Goal: Task Accomplishment & Management: Use online tool/utility

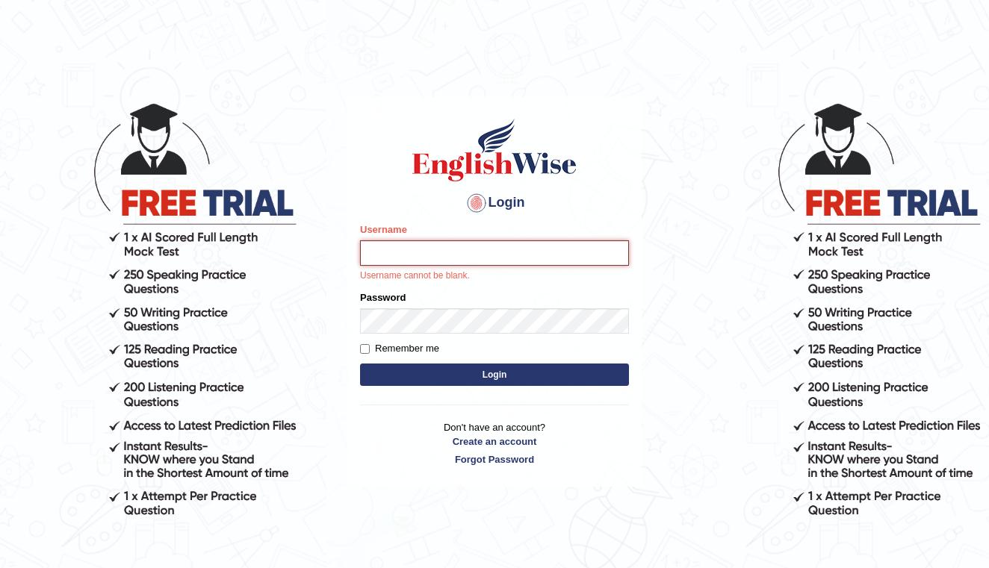
type input "shengwen"
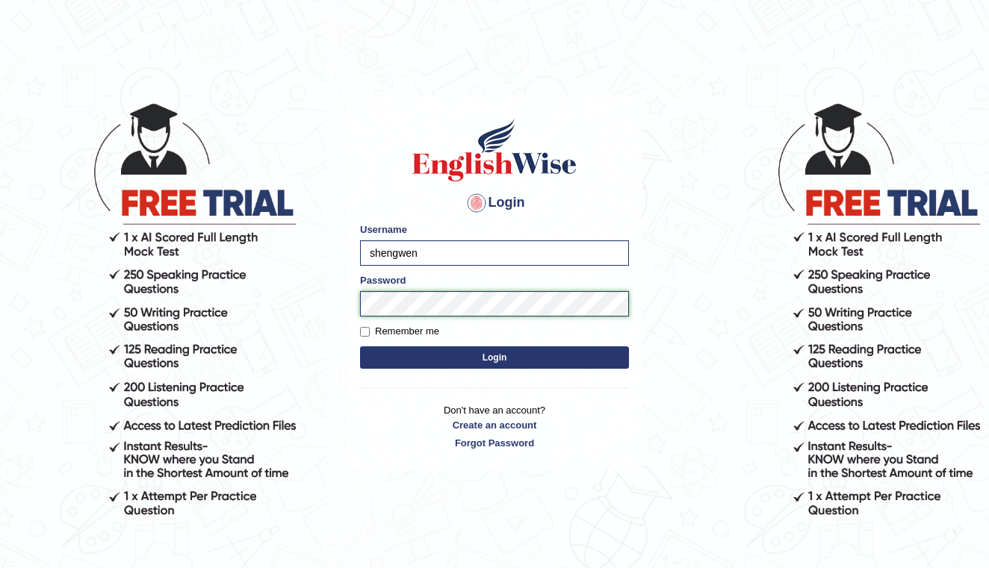
click at [494, 358] on button "Login" at bounding box center [494, 357] width 269 height 22
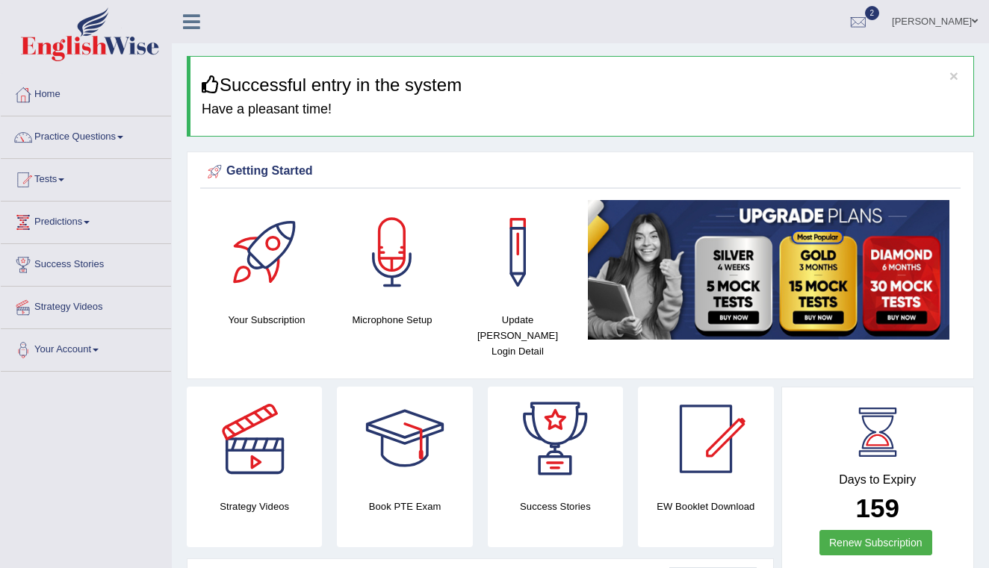
click at [75, 222] on link "Predictions" at bounding box center [86, 220] width 170 height 37
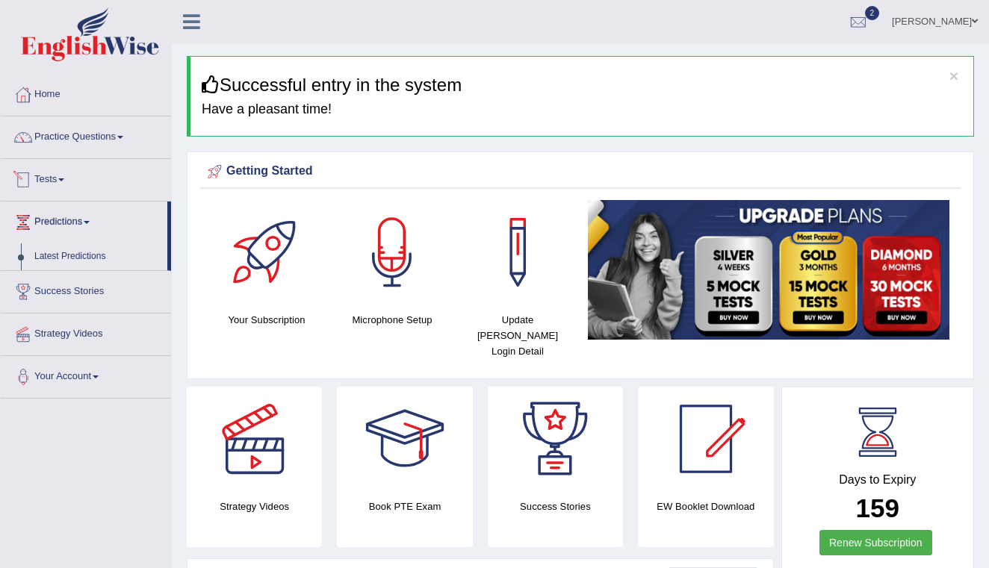
click at [52, 178] on link "Tests" at bounding box center [86, 177] width 170 height 37
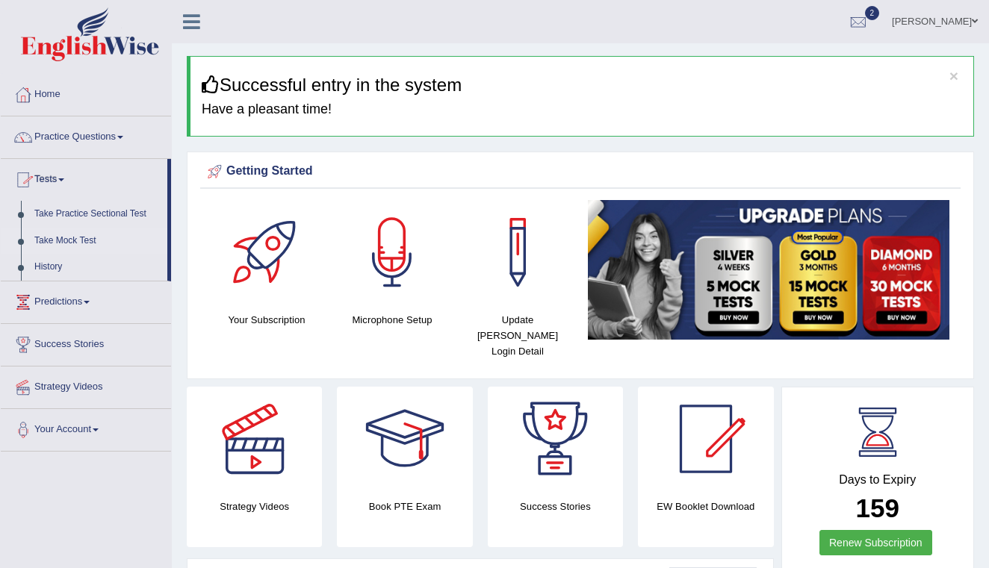
click at [70, 241] on link "Take Mock Test" at bounding box center [98, 241] width 140 height 27
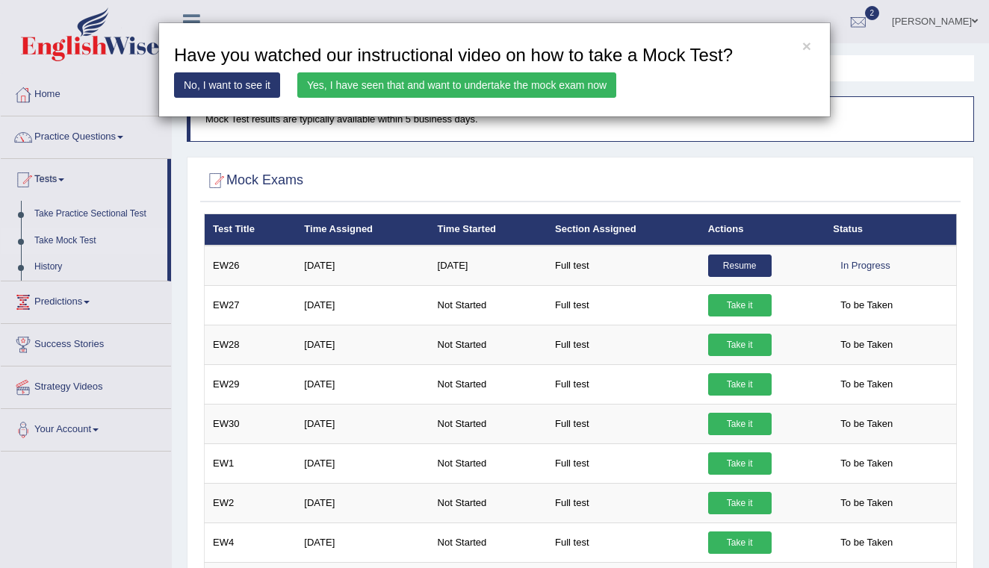
click at [764, 308] on div "× Have you watched our instructional video on how to take a Mock Test? No, I wa…" at bounding box center [494, 284] width 989 height 568
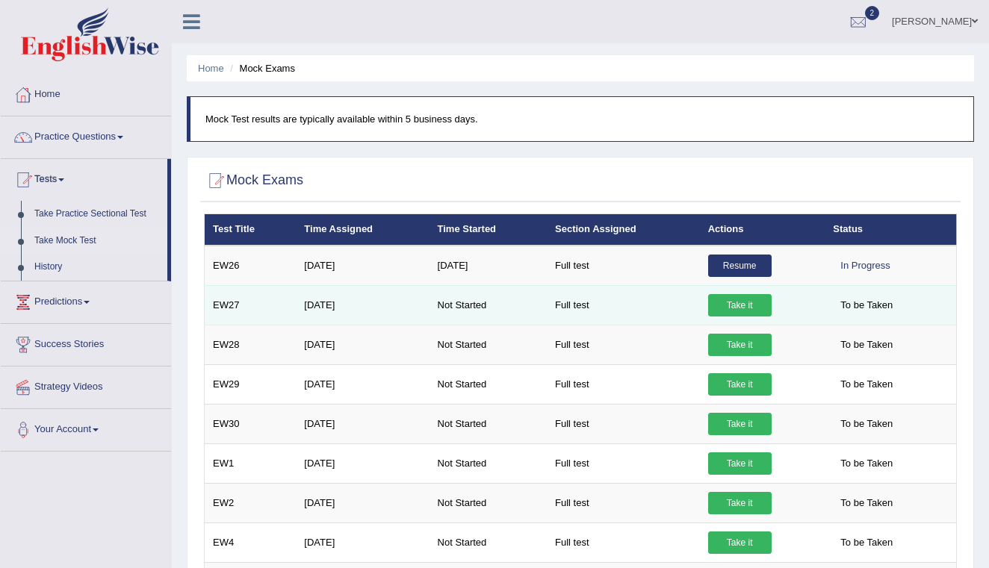
click at [764, 308] on link "Take it" at bounding box center [739, 305] width 63 height 22
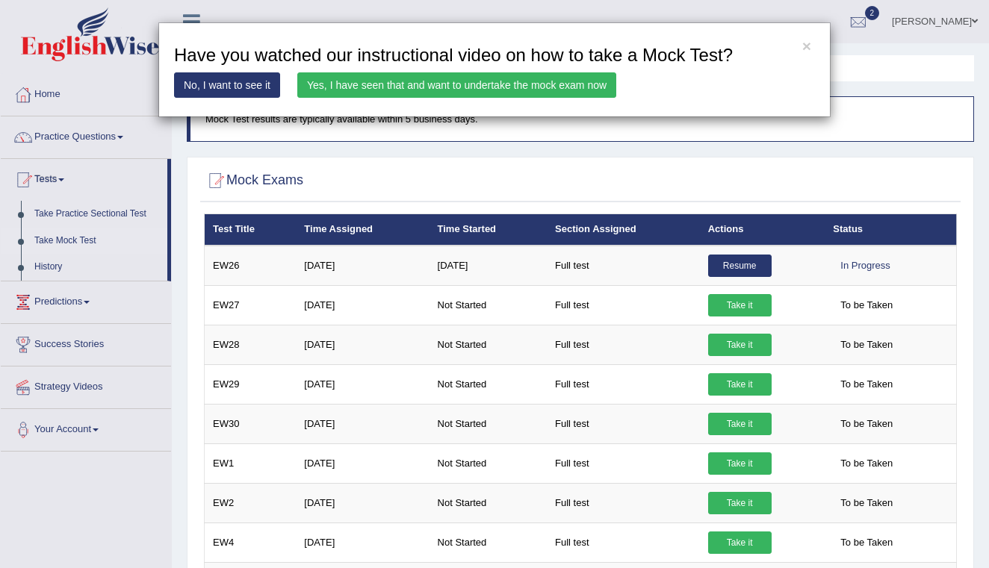
click at [509, 83] on link "Yes, I have seen that and want to undertake the mock exam now" at bounding box center [456, 84] width 319 height 25
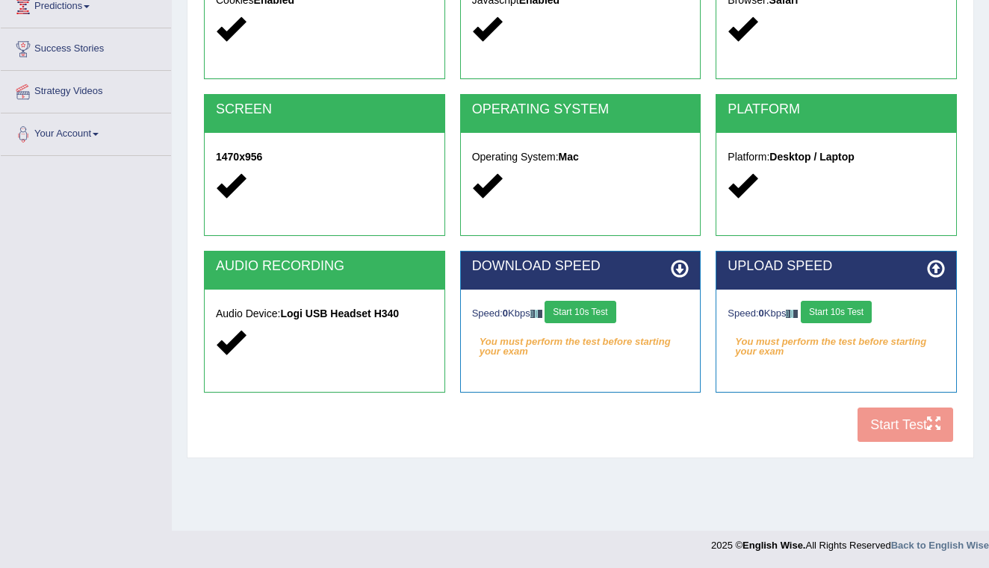
scroll to position [216, 0]
click at [600, 314] on button "Start 10s Test" at bounding box center [579, 312] width 71 height 22
click at [851, 317] on button "Start 10s Test" at bounding box center [835, 312] width 71 height 22
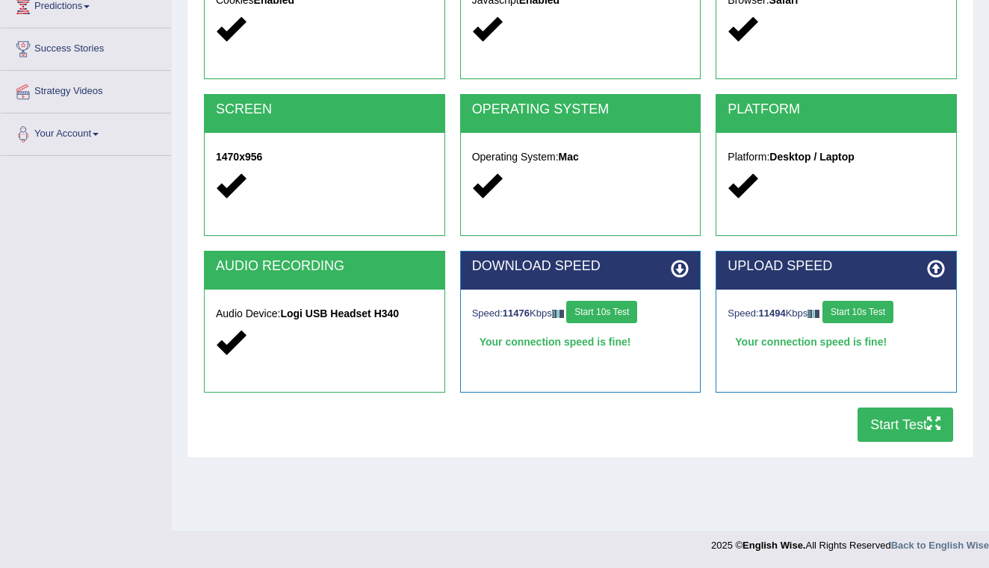
click at [902, 428] on button "Start Test" at bounding box center [905, 425] width 96 height 34
